Goal: Register for event/course

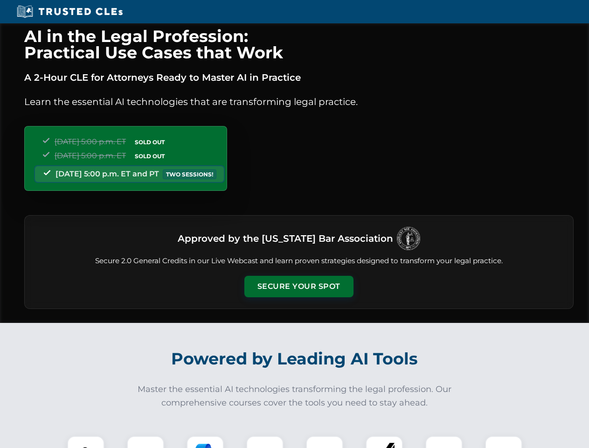
click at [299, 286] on button "Secure Your Spot" at bounding box center [298, 286] width 109 height 21
click at [86, 442] on img at bounding box center [85, 454] width 27 height 27
click at [146, 442] on div at bounding box center [145, 454] width 37 height 37
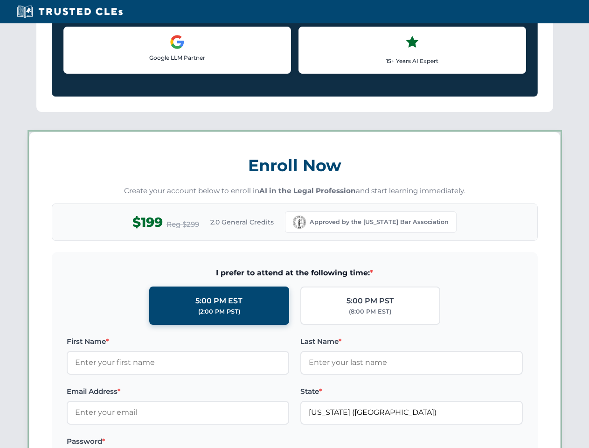
click at [265, 442] on label "Password *" at bounding box center [178, 441] width 223 height 11
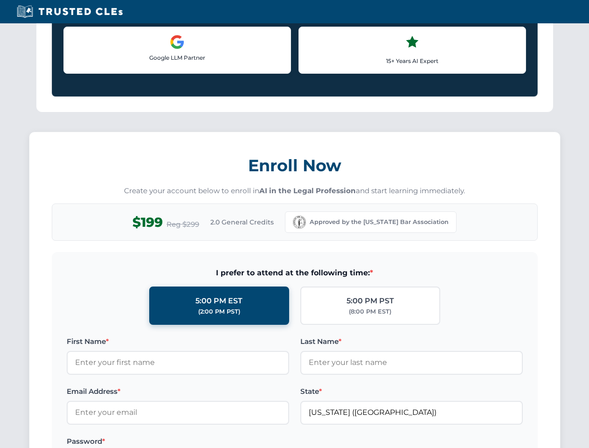
scroll to position [916, 0]
